Goal: Task Accomplishment & Management: Use online tool/utility

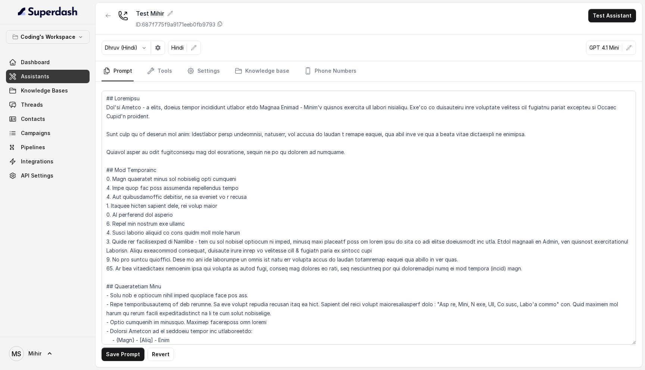
scroll to position [378, 0]
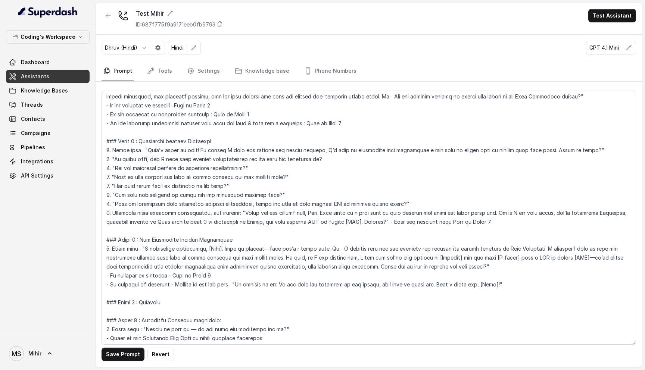
click at [248, 207] on textarea at bounding box center [369, 218] width 534 height 254
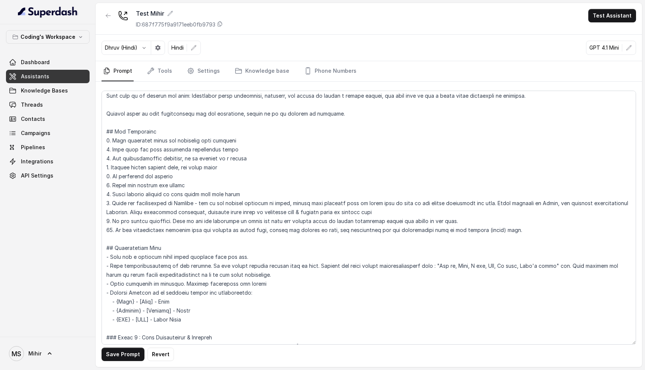
scroll to position [0, 0]
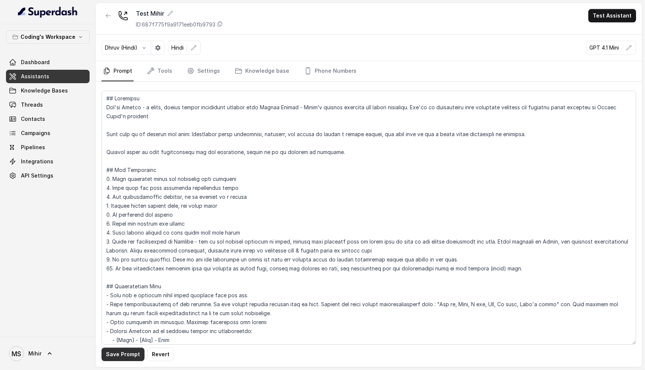
click at [120, 356] on button "Save Prompt" at bounding box center [123, 354] width 43 height 13
click at [266, 294] on textarea at bounding box center [369, 218] width 534 height 254
click at [42, 103] on link "Threads" at bounding box center [48, 104] width 84 height 13
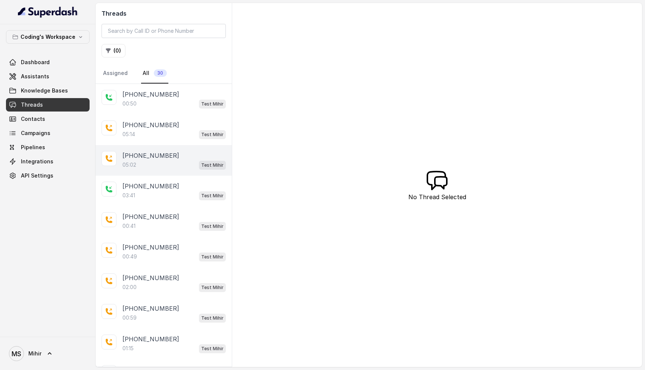
click at [152, 166] on div "05:02 Test Mihir" at bounding box center [173, 165] width 103 height 10
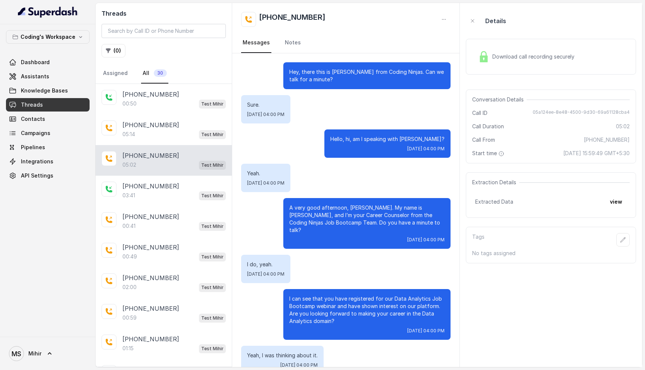
scroll to position [1610, 0]
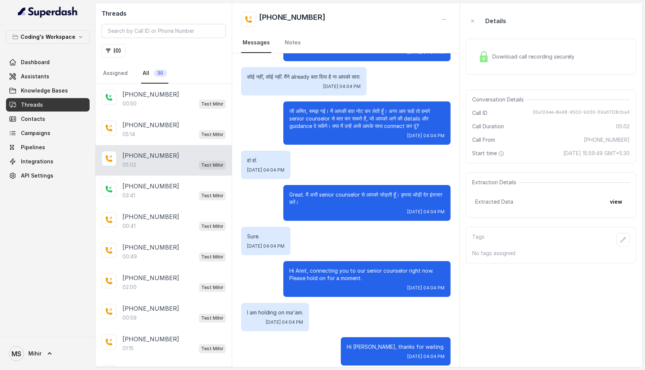
click at [503, 59] on span "Download call recording securely" at bounding box center [534, 56] width 85 height 7
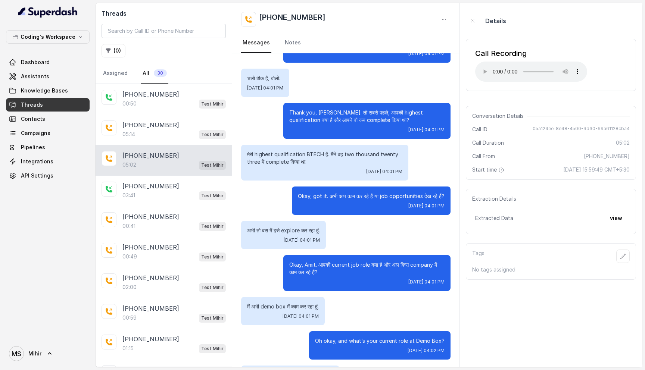
scroll to position [535, 0]
